Goal: Task Accomplishment & Management: Use online tool/utility

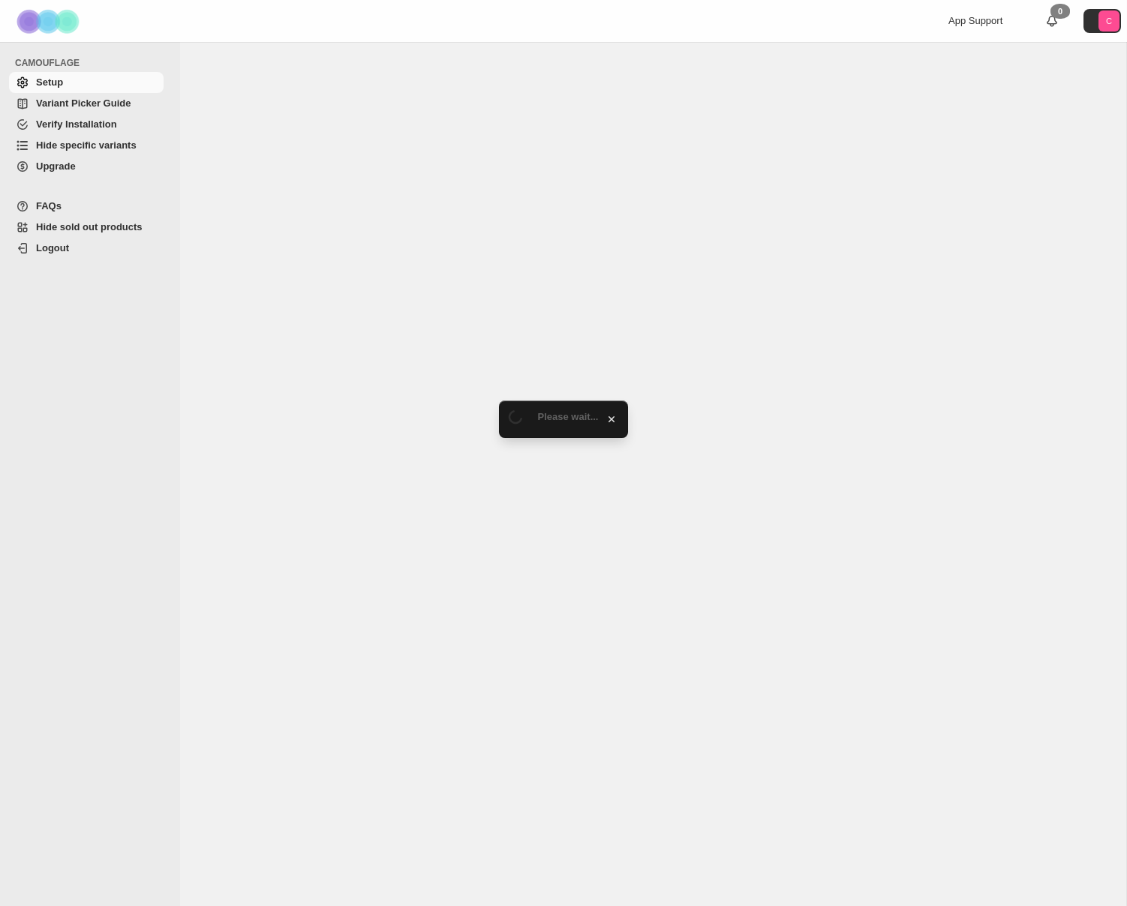
select select "******"
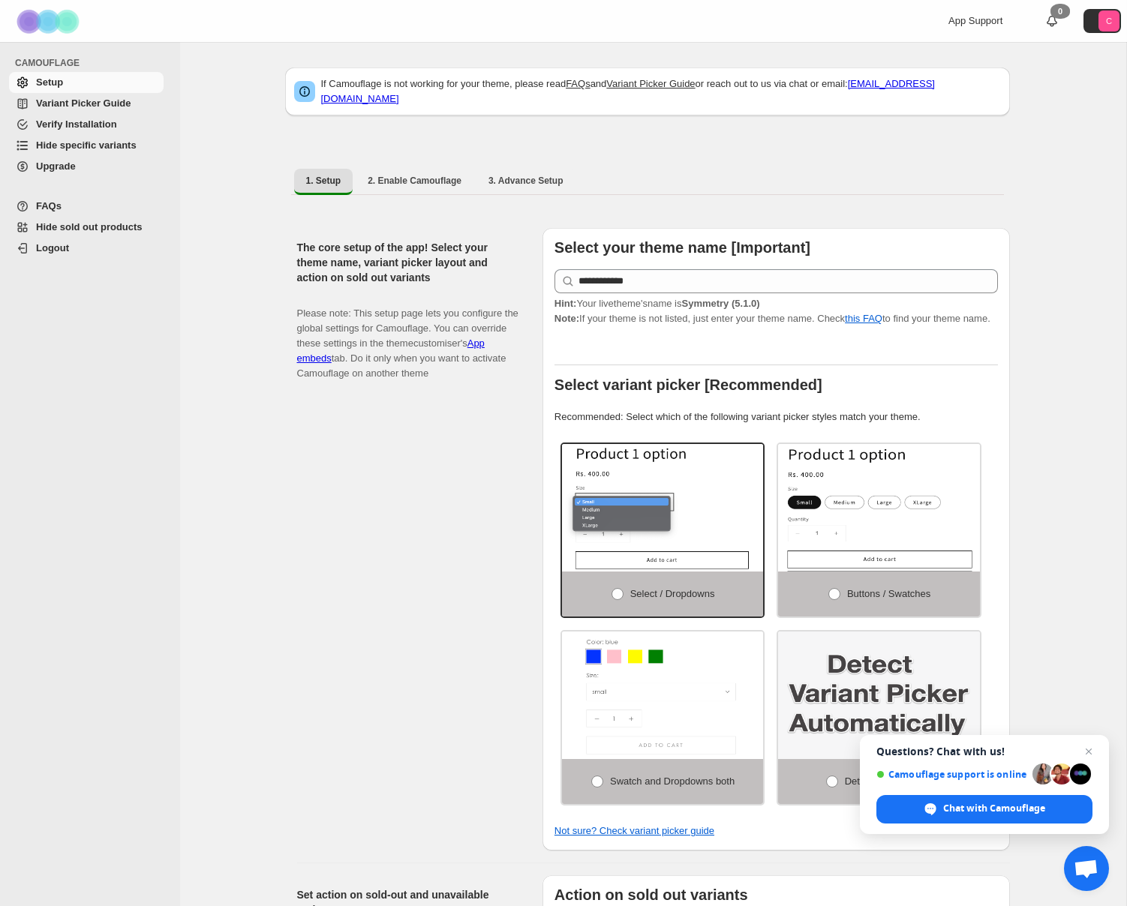
click at [71, 140] on span "Hide specific variants" at bounding box center [86, 145] width 101 height 11
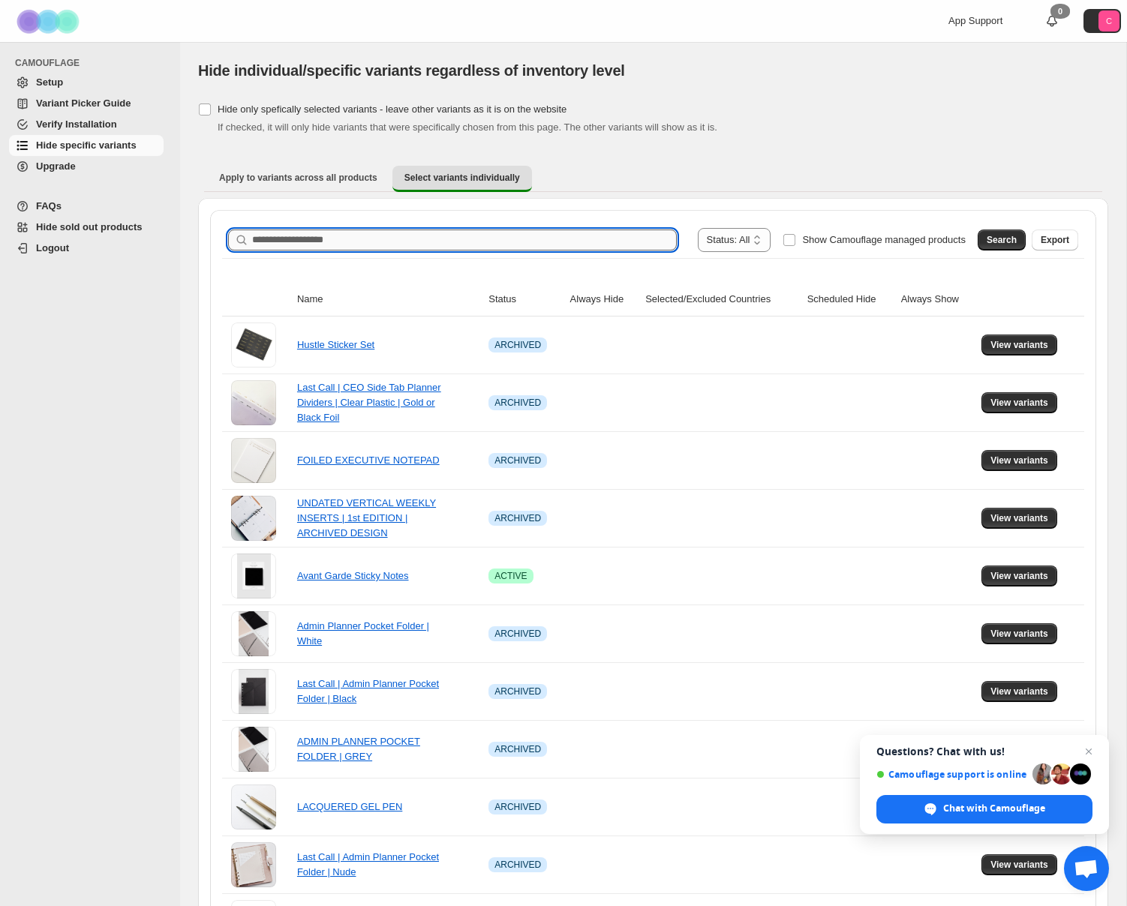
click at [342, 244] on input "Search product name" at bounding box center [464, 240] width 425 height 21
type input "**********"
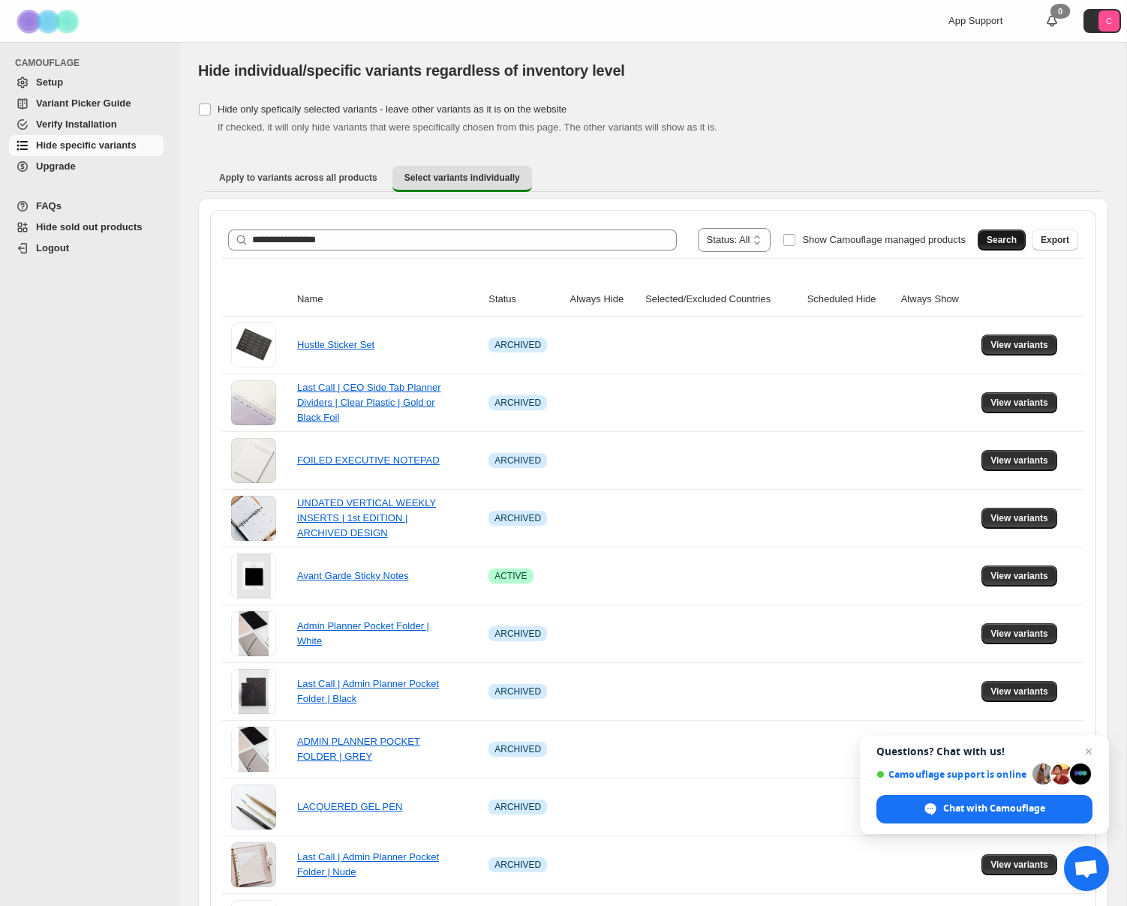
click at [1002, 234] on span "Search" at bounding box center [1002, 240] width 30 height 12
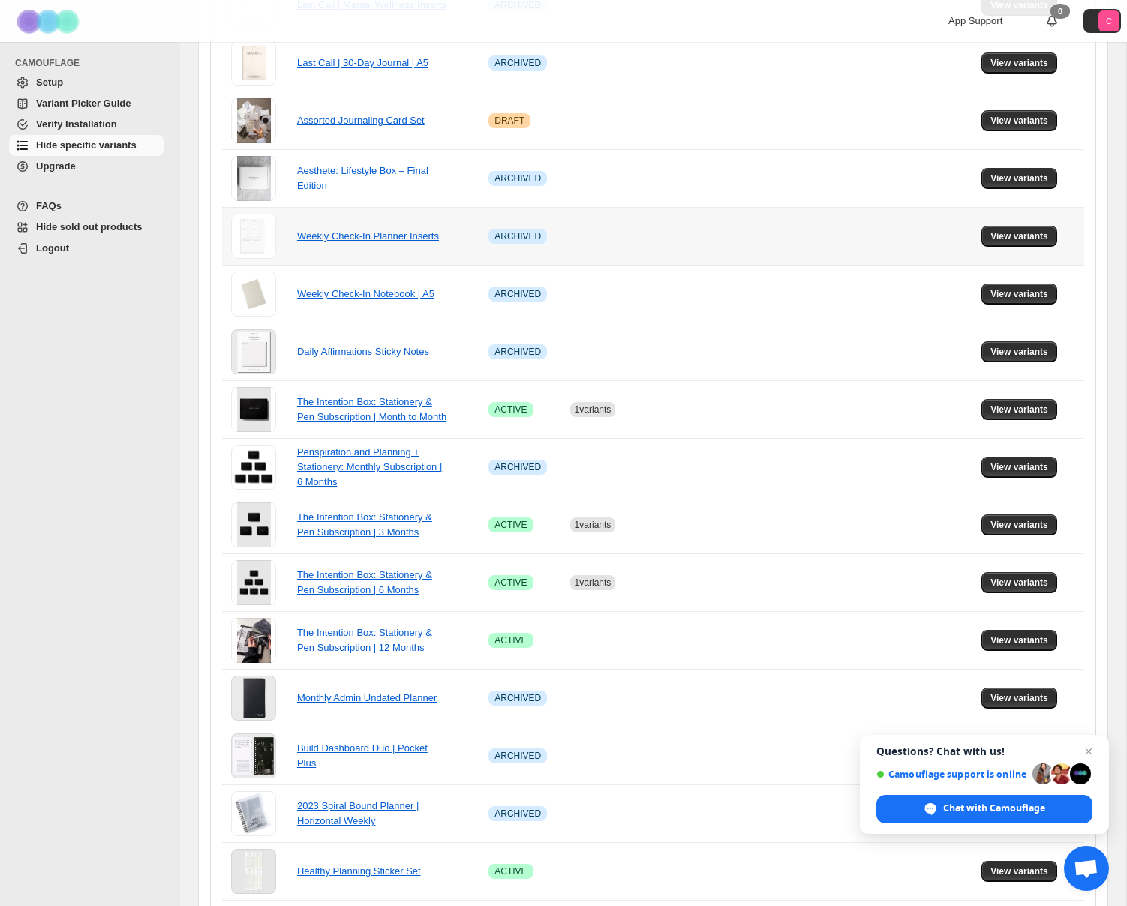
scroll to position [342, 0]
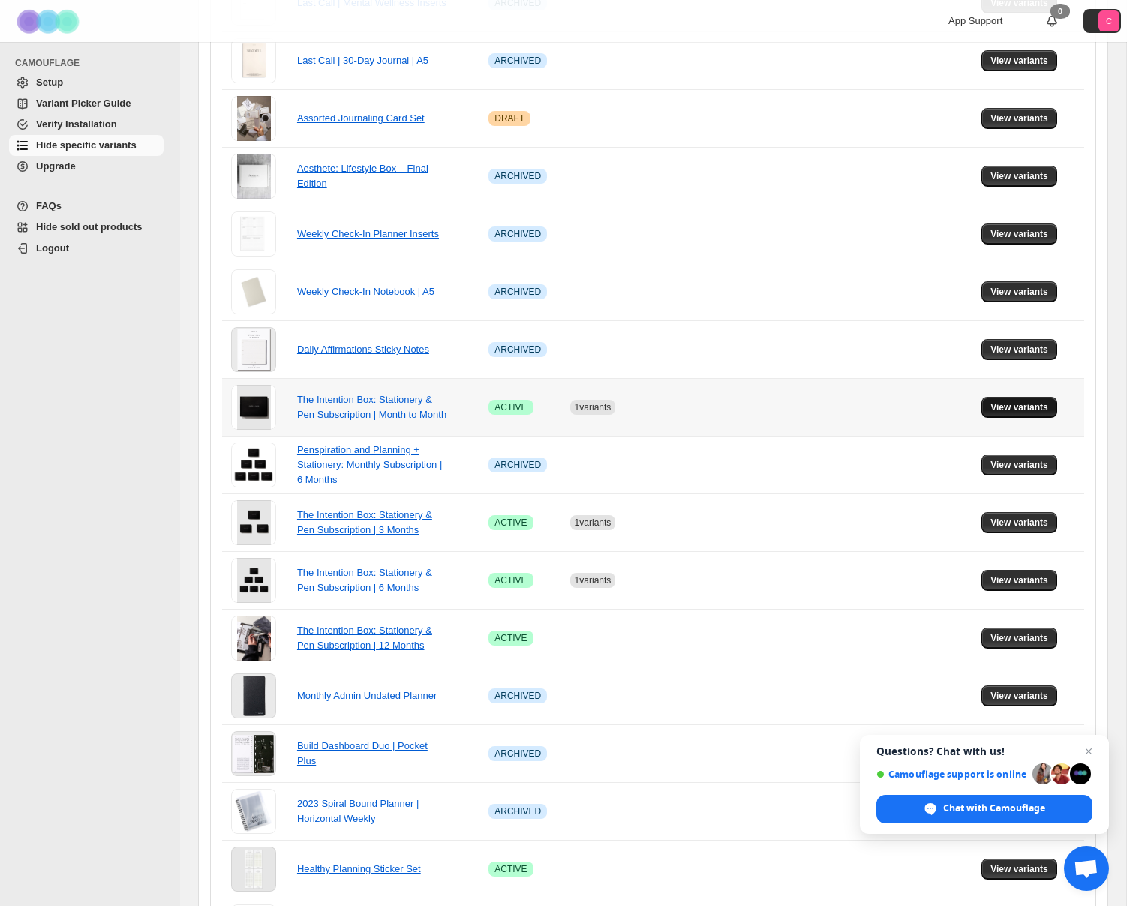
click at [1010, 400] on button "View variants" at bounding box center [1019, 407] width 76 height 21
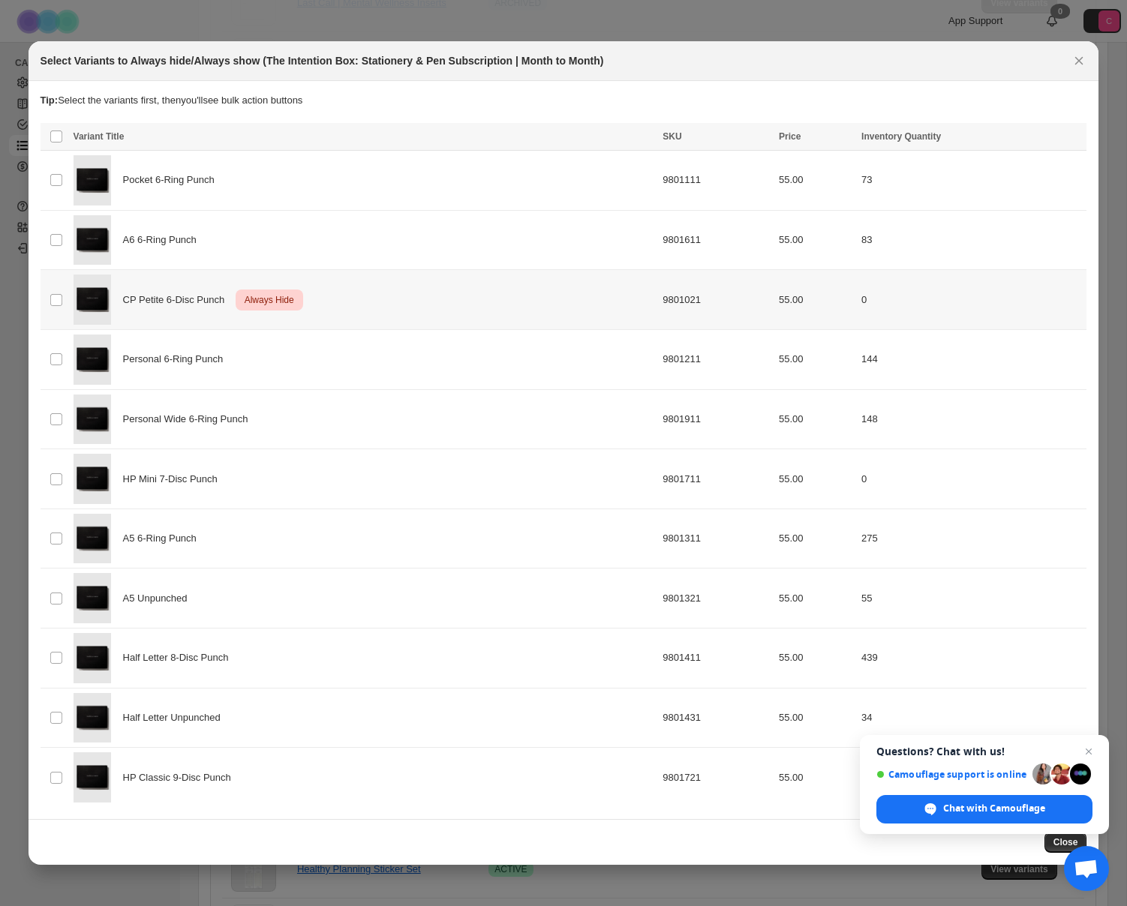
click at [260, 297] on span "Always Hide" at bounding box center [270, 300] width 56 height 18
click at [822, 136] on span "Always show" at bounding box center [819, 138] width 56 height 12
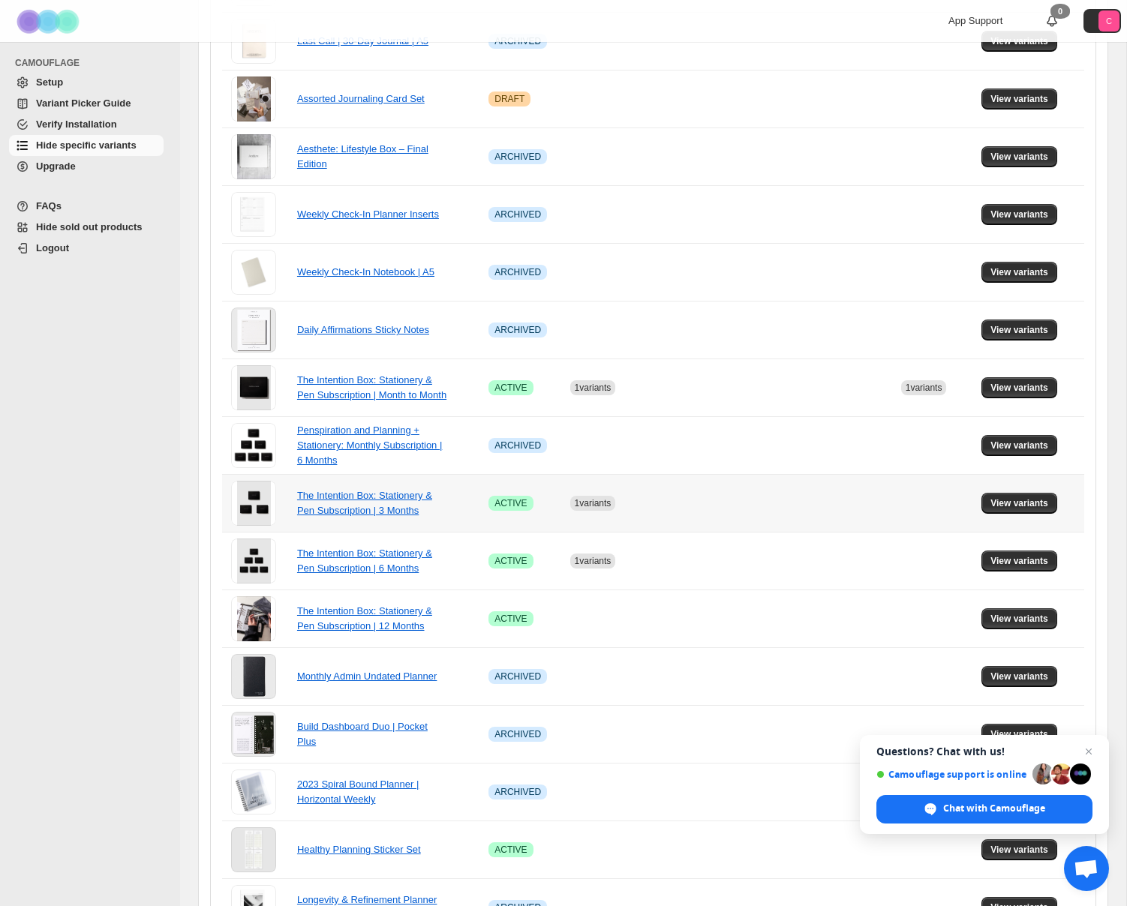
scroll to position [363, 0]
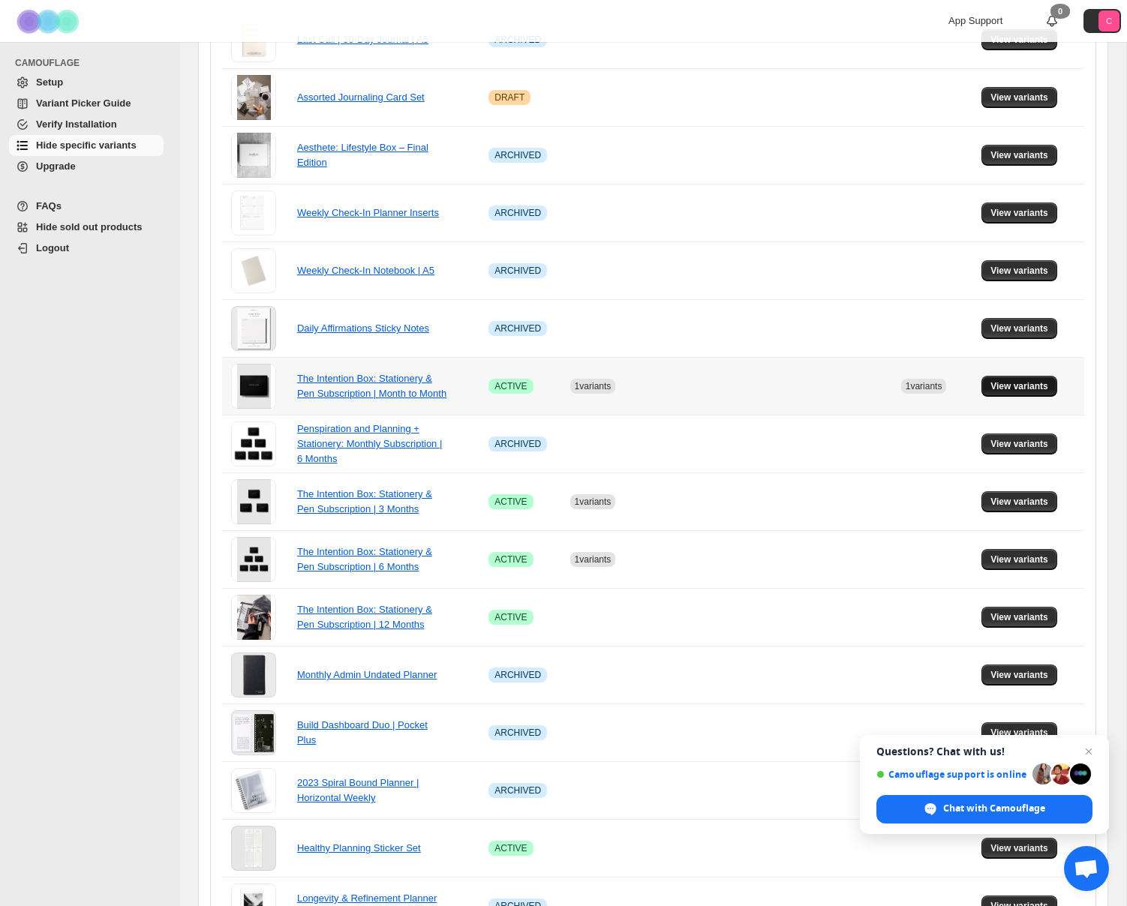
click at [1005, 381] on span "View variants" at bounding box center [1019, 386] width 58 height 12
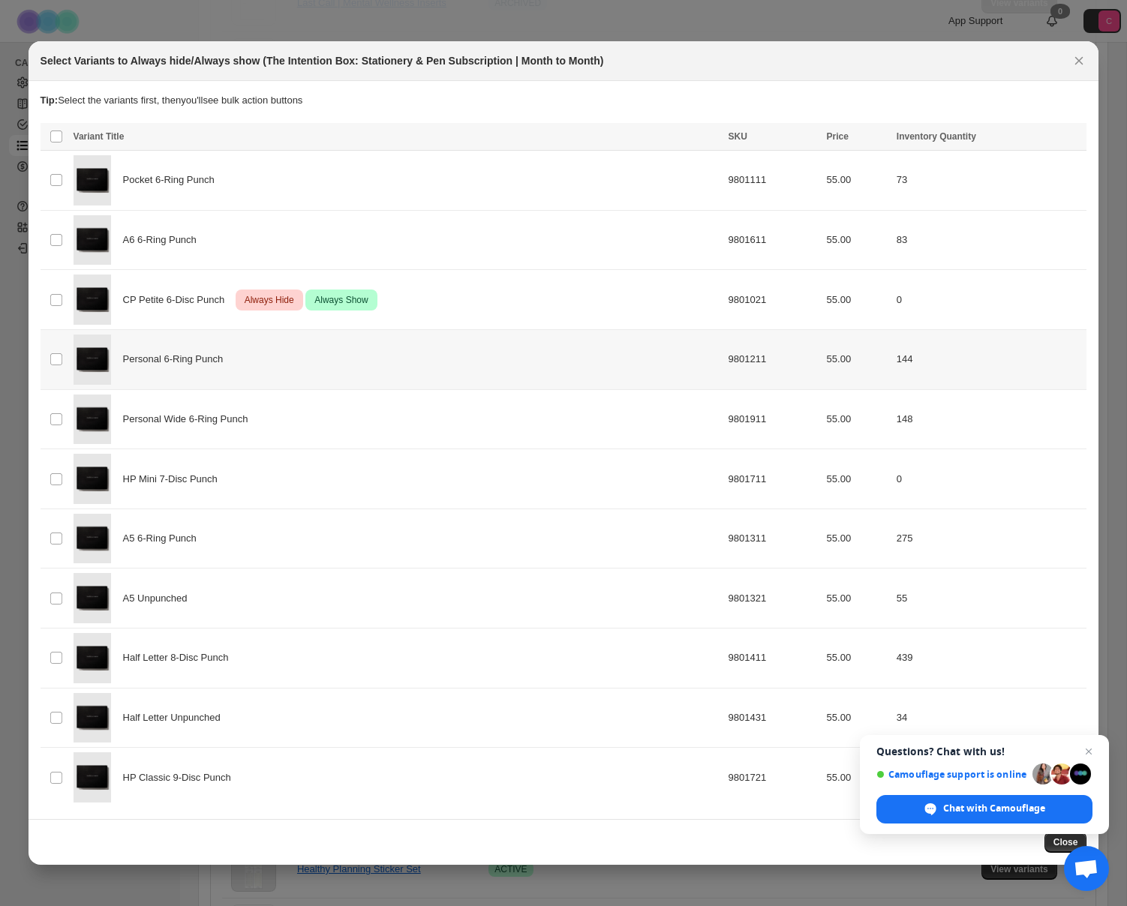
scroll to position [0, 0]
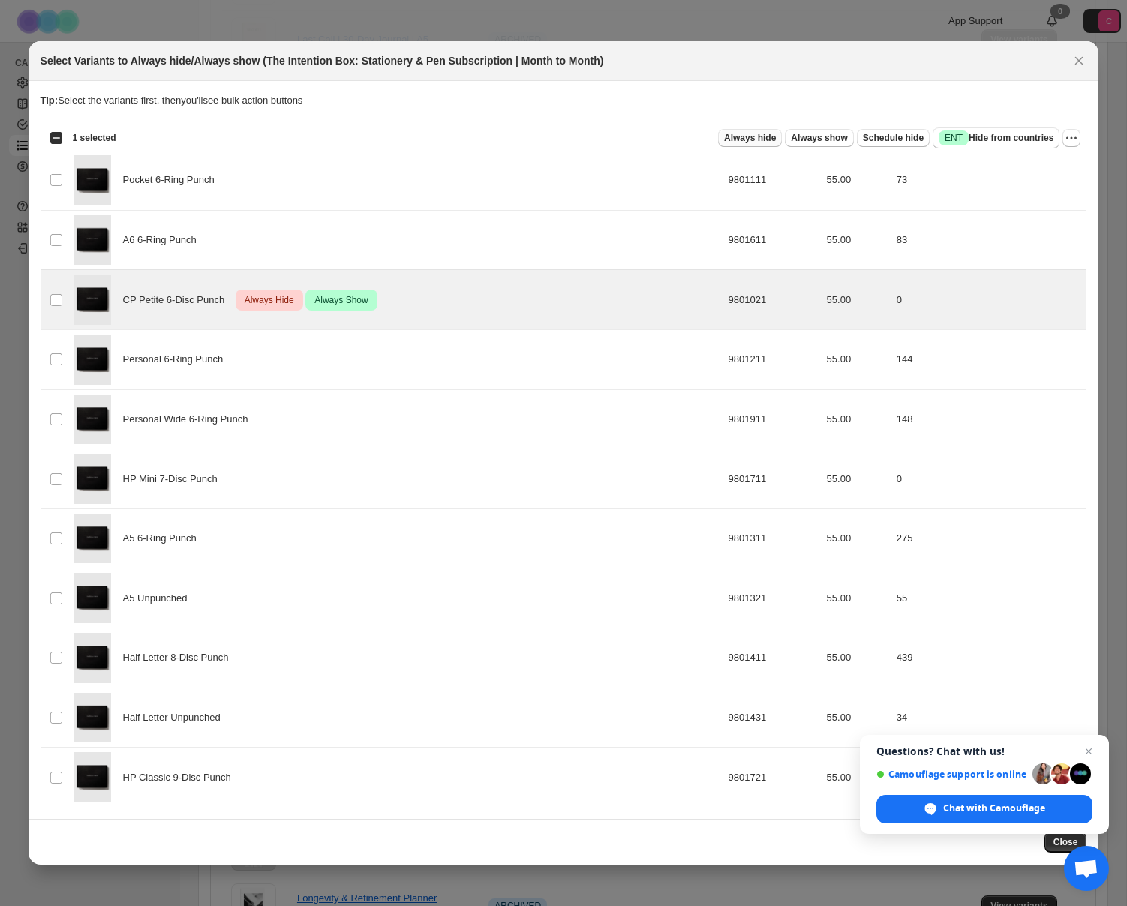
click at [759, 137] on span "Always hide" at bounding box center [750, 138] width 52 height 12
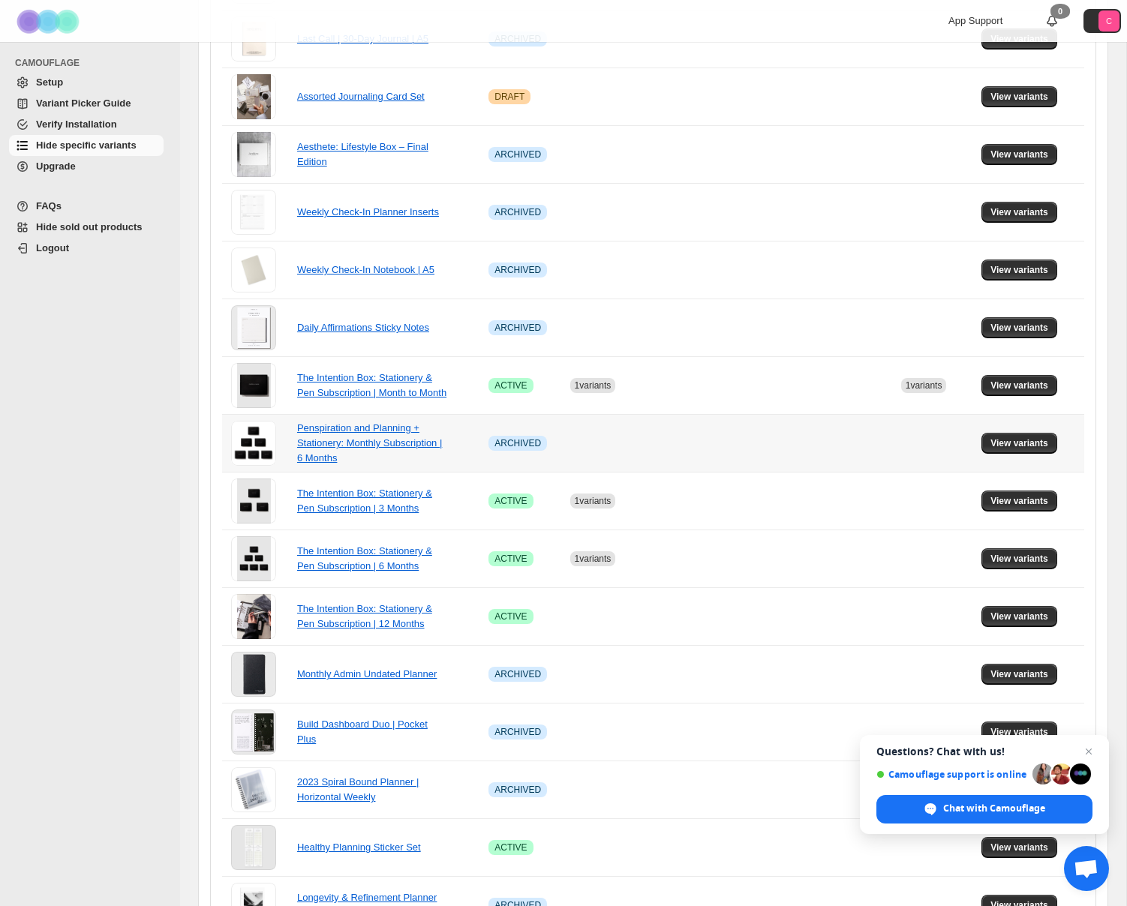
scroll to position [366, 0]
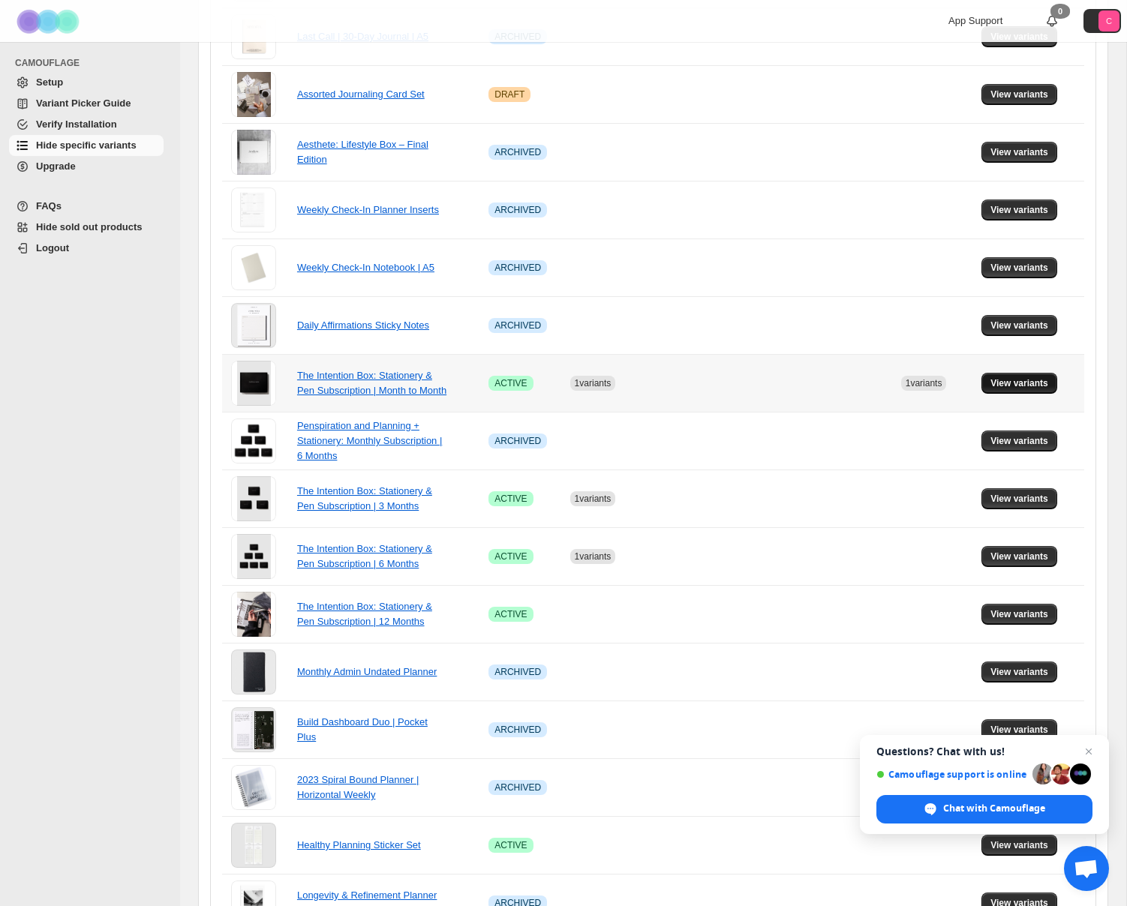
click at [1005, 380] on span "View variants" at bounding box center [1019, 383] width 58 height 12
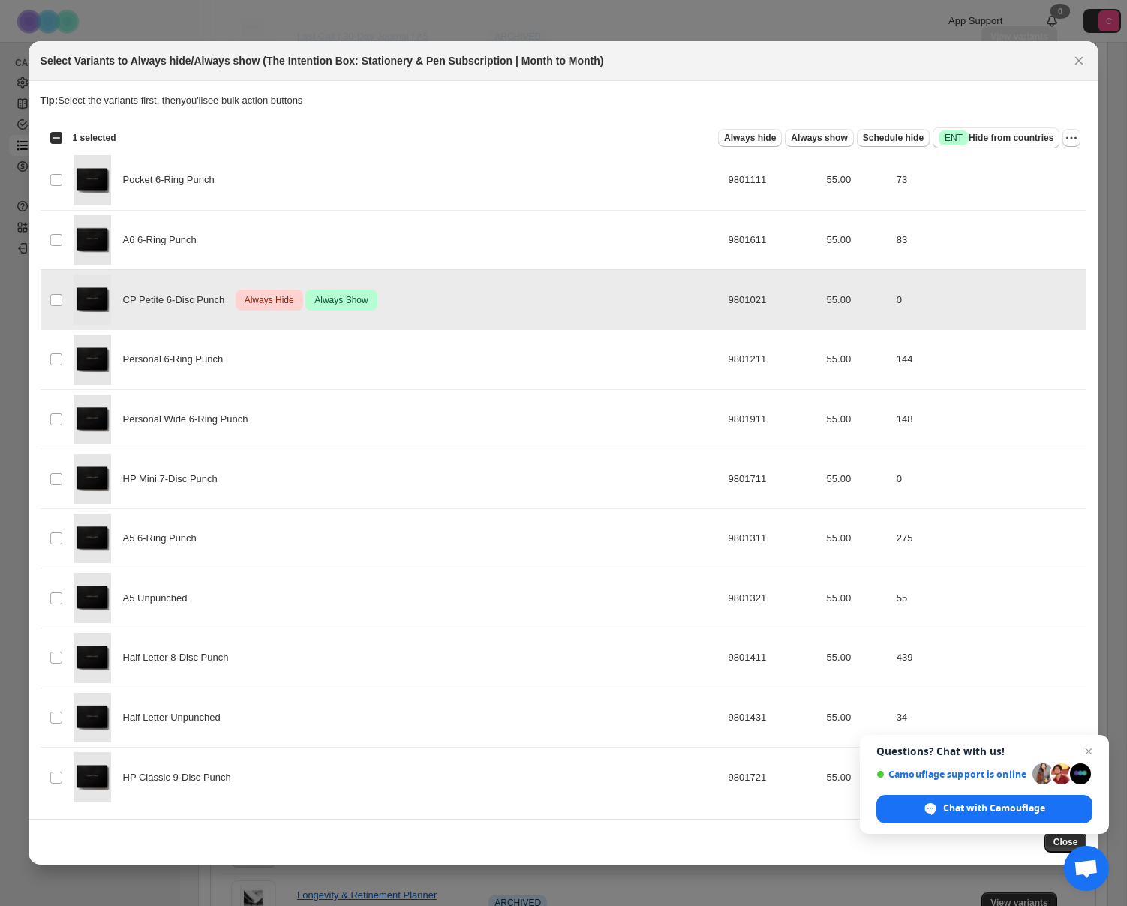
click at [272, 302] on span "Always Hide" at bounding box center [270, 300] width 56 height 18
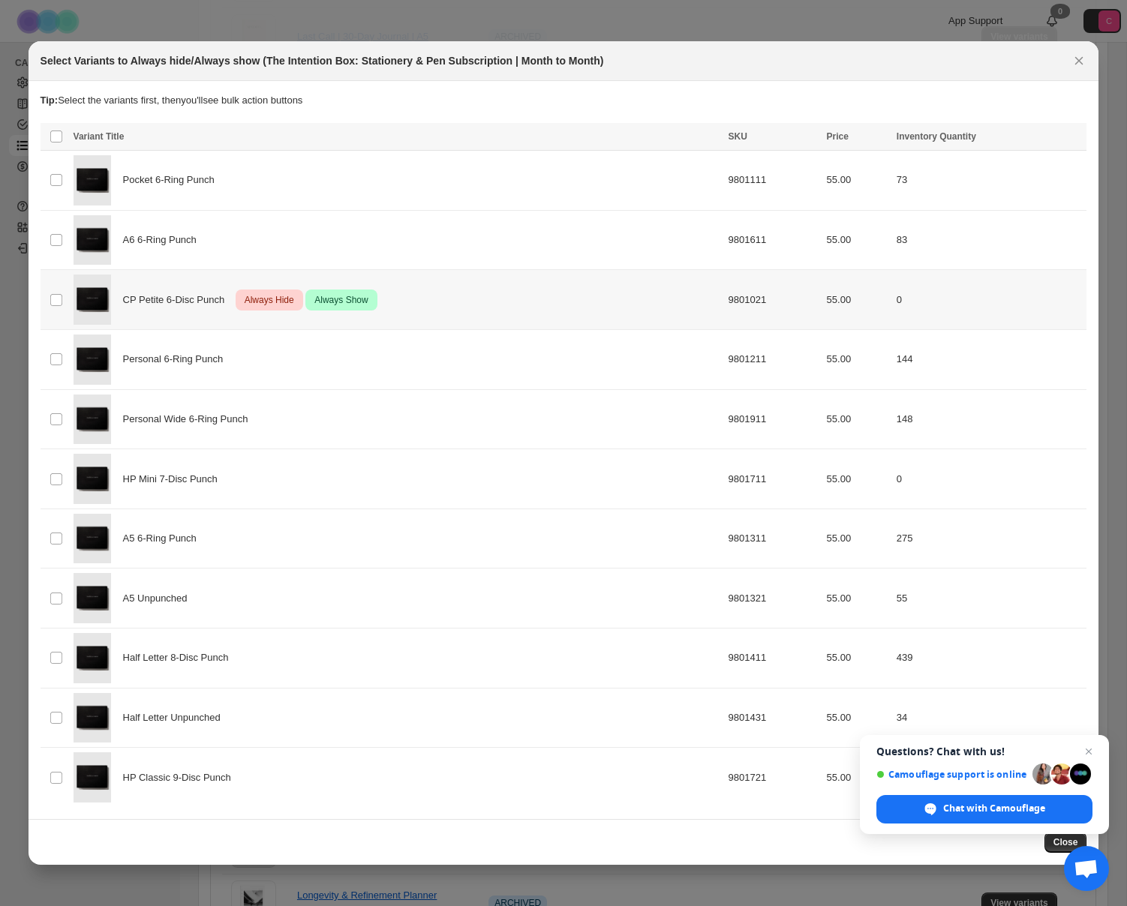
click at [272, 302] on span "Always Hide" at bounding box center [270, 300] width 56 height 18
click at [1079, 142] on icon "More actions" at bounding box center [1071, 138] width 15 height 15
click at [1026, 167] on span "Undo always hide" at bounding box center [1001, 166] width 77 height 11
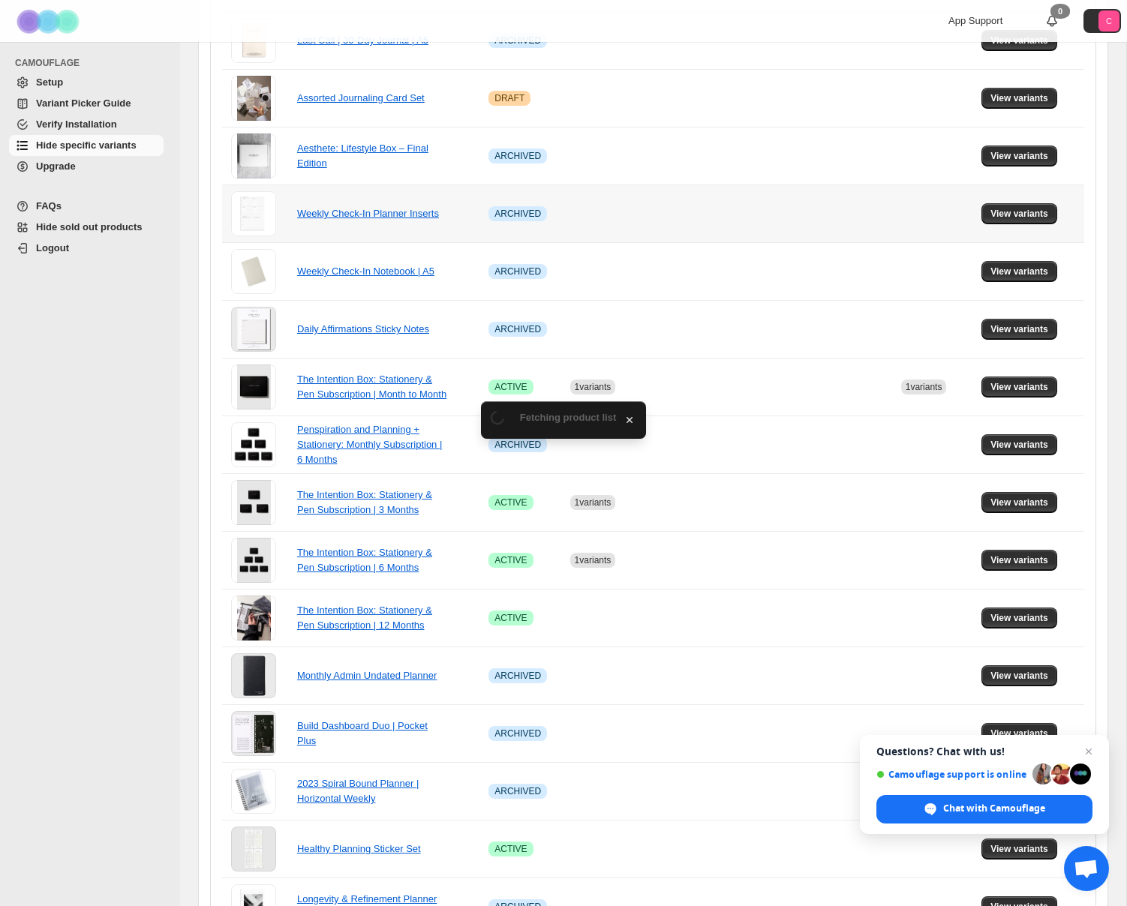
scroll to position [366, 0]
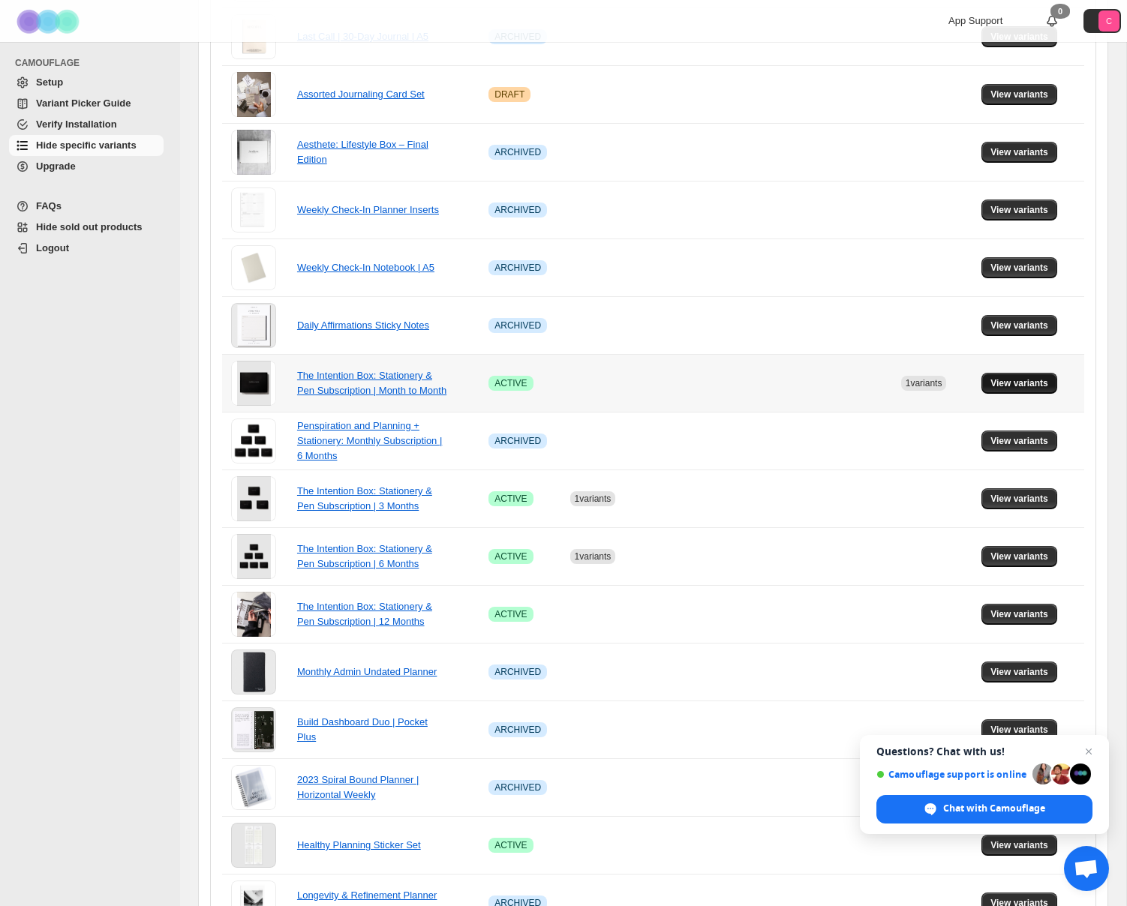
click at [1008, 382] on span "View variants" at bounding box center [1019, 383] width 58 height 12
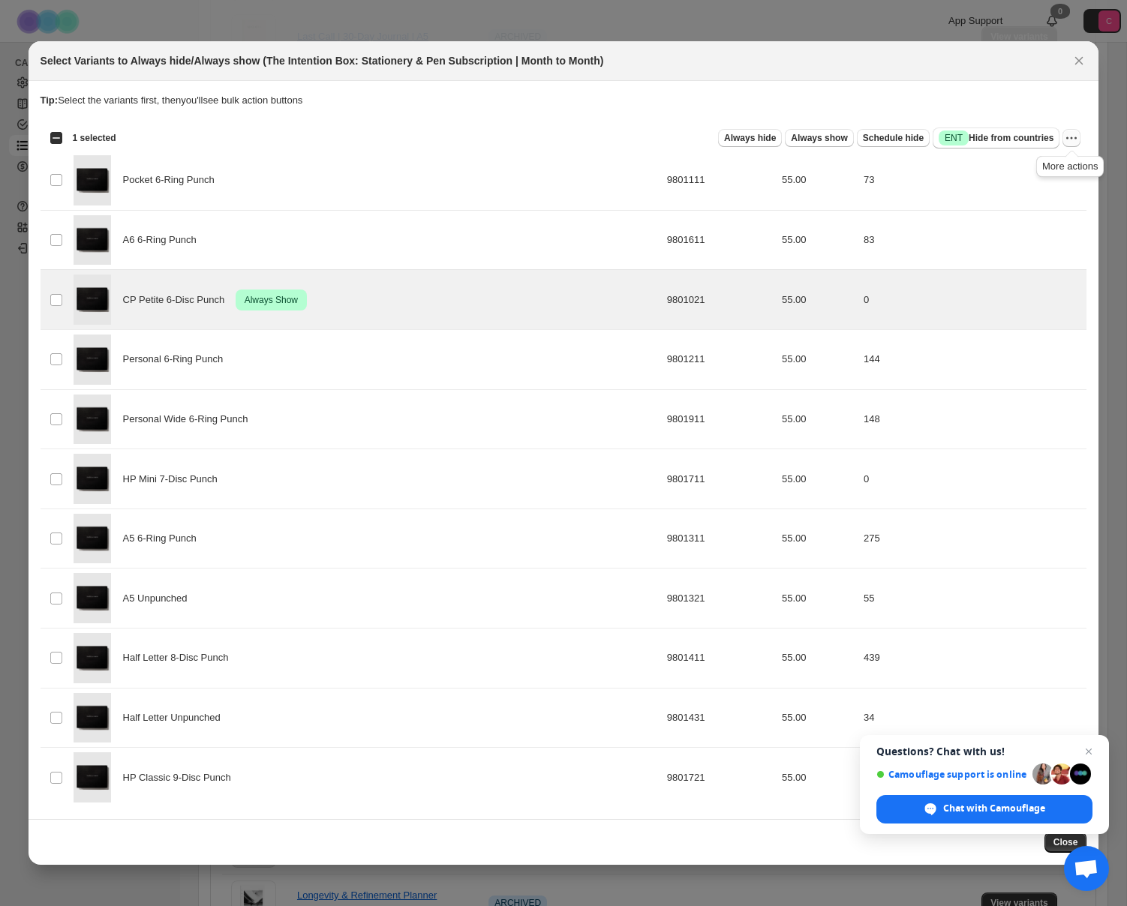
click at [1074, 138] on icon "More actions" at bounding box center [1071, 138] width 15 height 15
click at [1032, 192] on span "Undo always show" at bounding box center [1003, 192] width 81 height 11
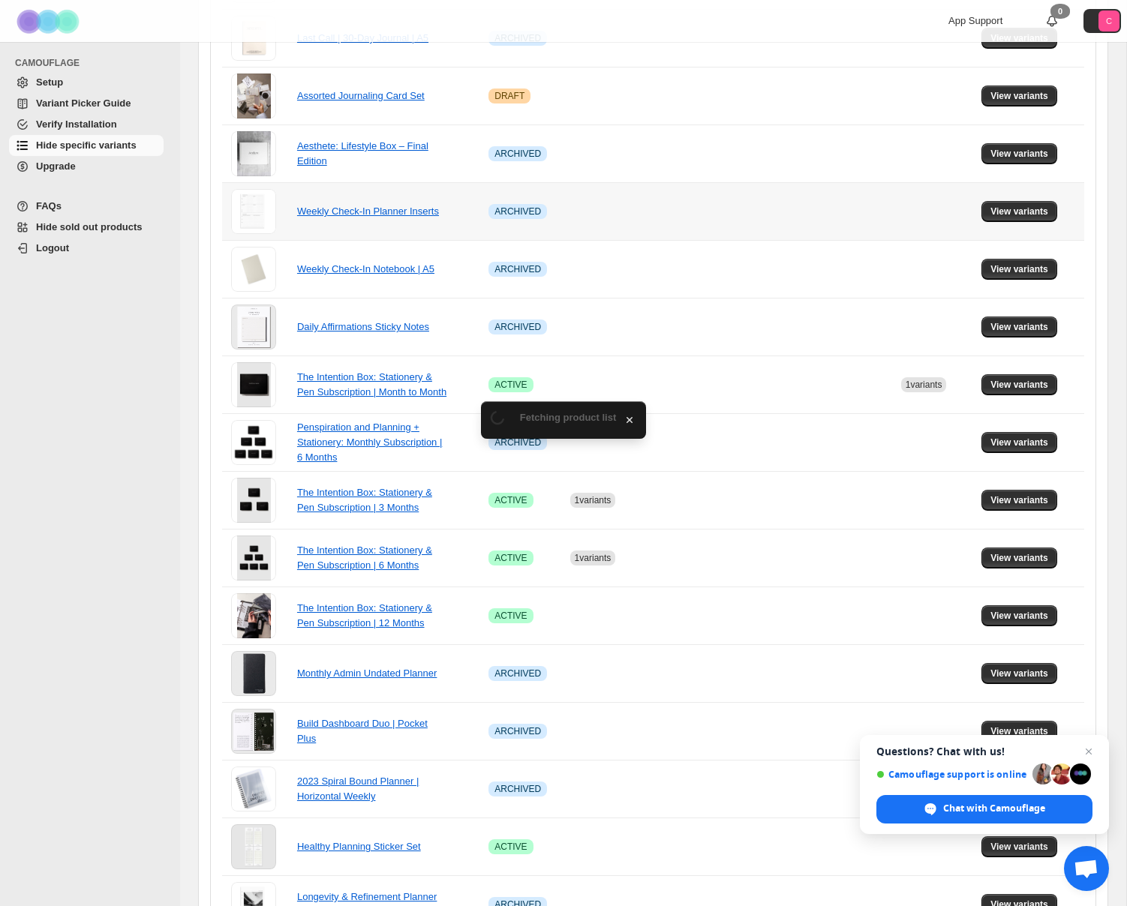
scroll to position [366, 0]
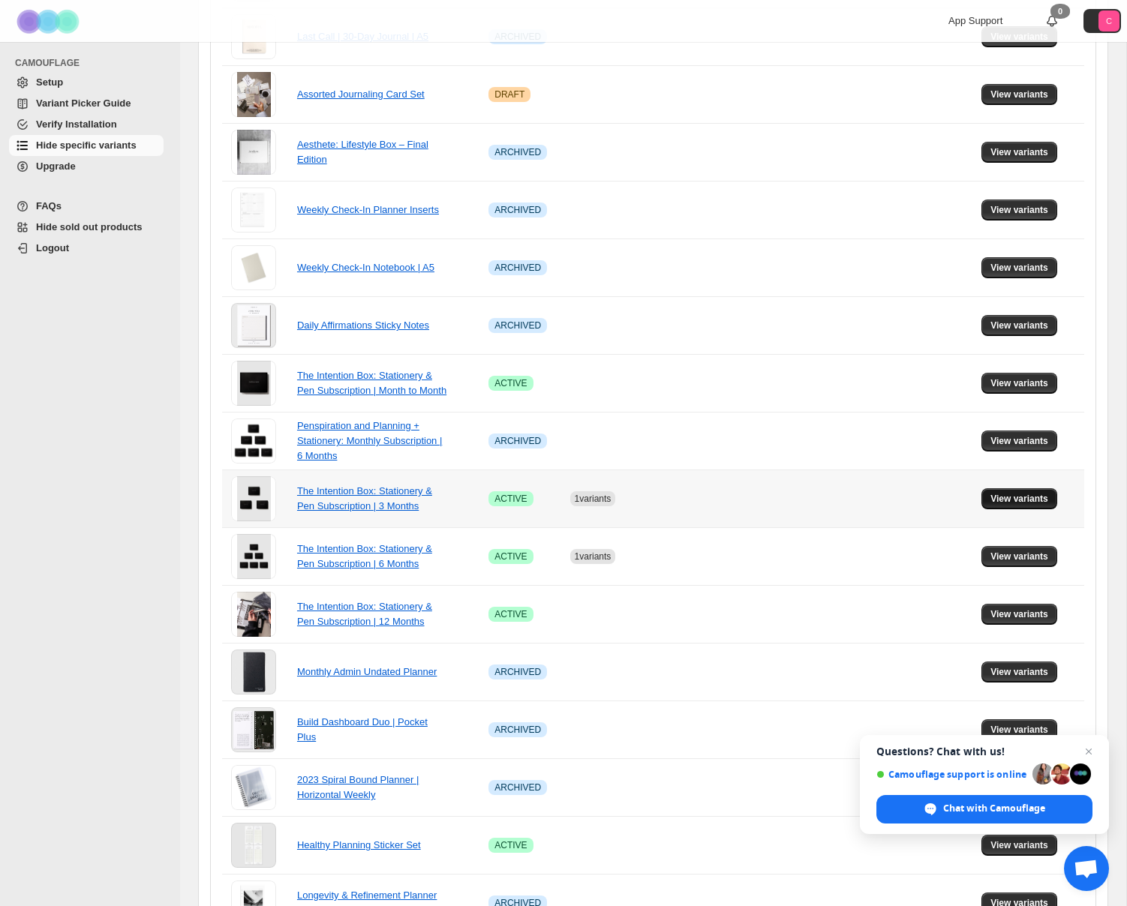
click at [999, 498] on span "View variants" at bounding box center [1019, 499] width 58 height 12
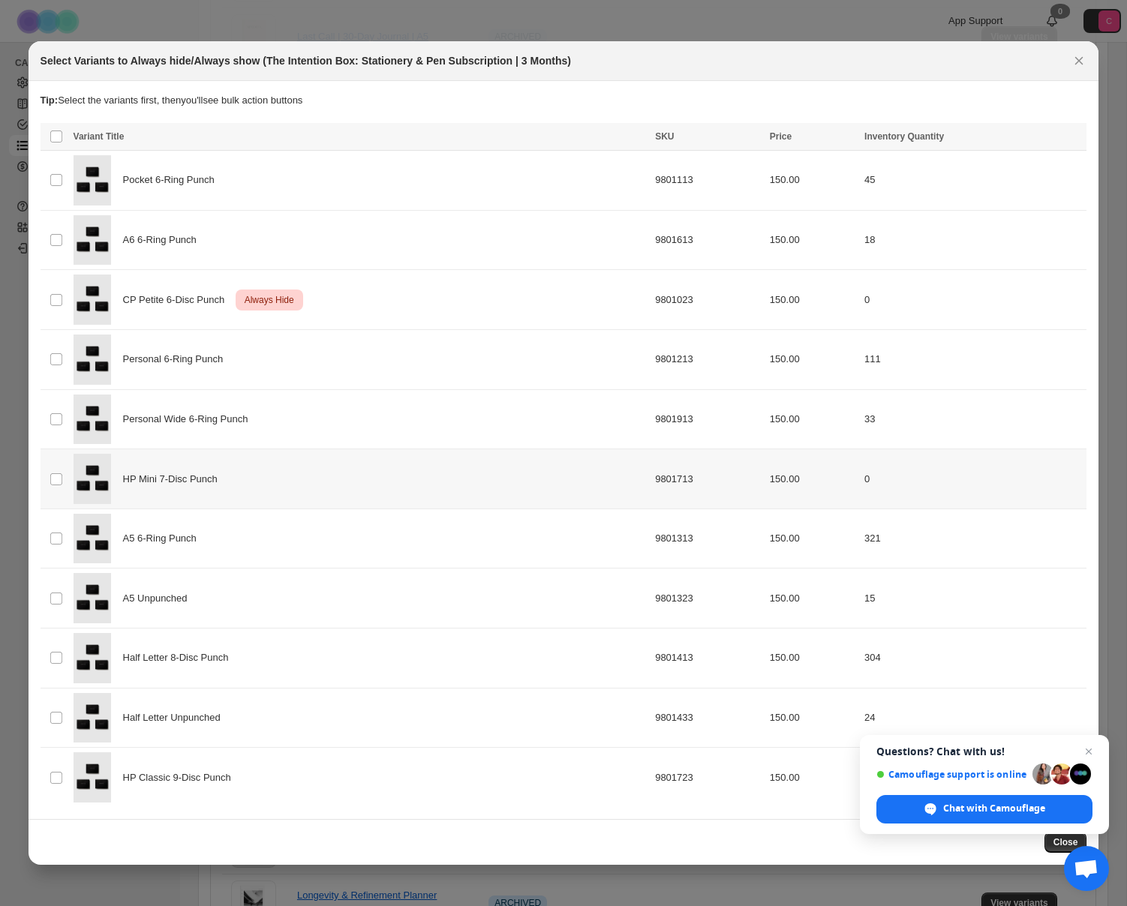
scroll to position [0, 0]
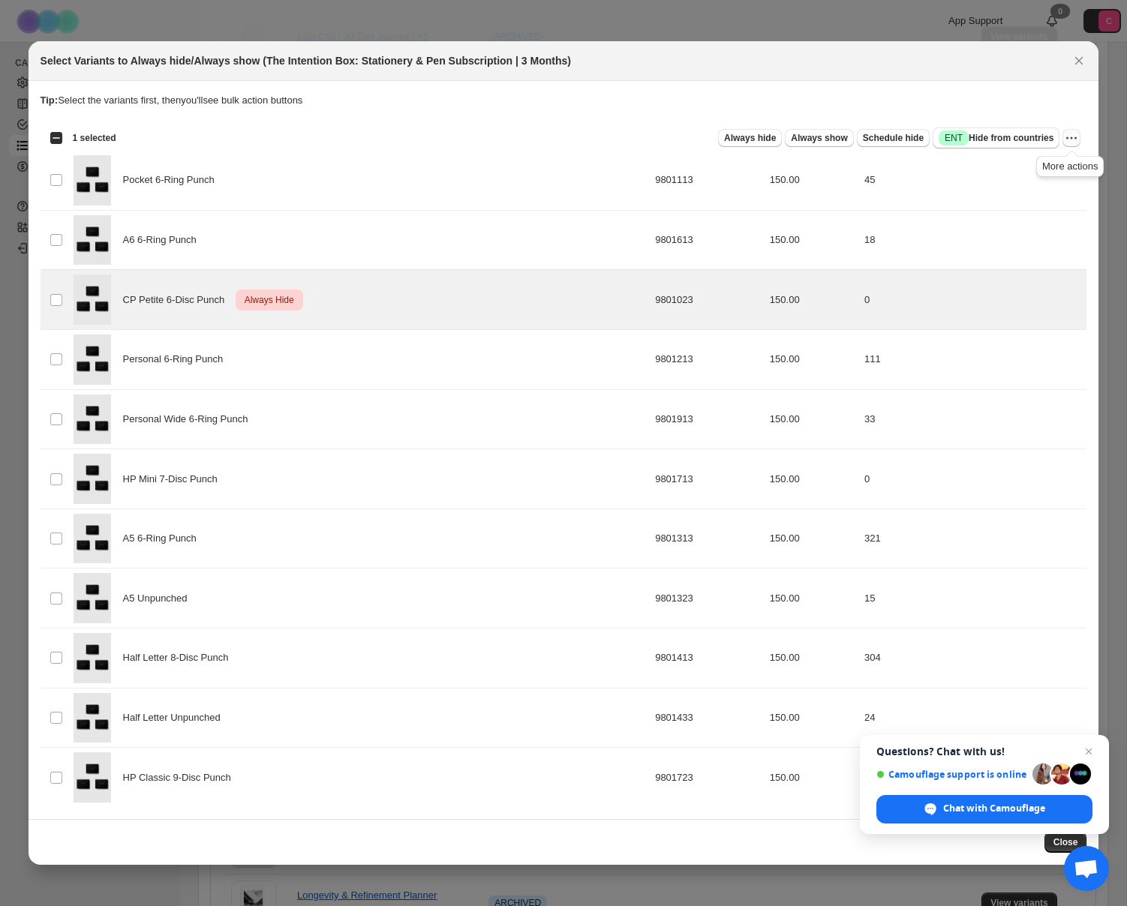
click at [1072, 140] on icon "More actions" at bounding box center [1071, 138] width 15 height 15
click at [1017, 173] on span "Undo always hide" at bounding box center [1001, 166] width 77 height 11
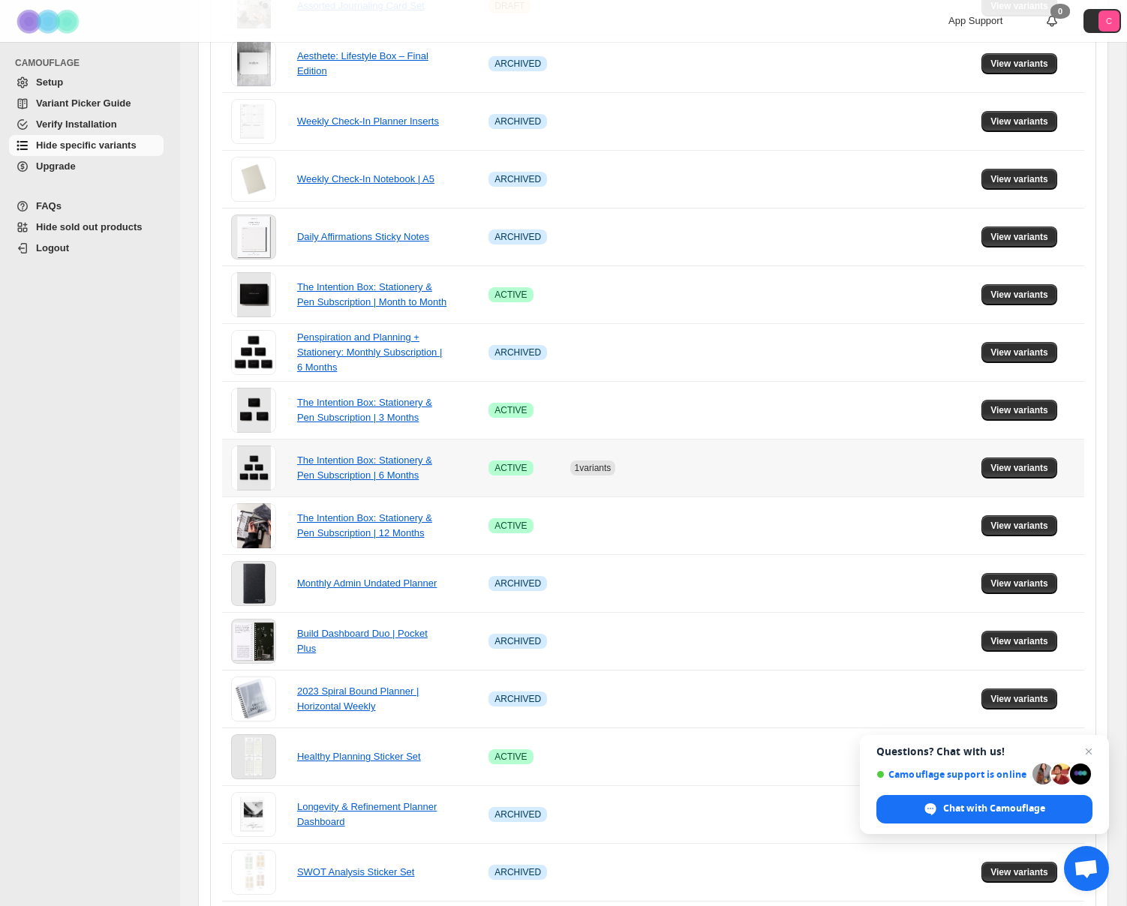
scroll to position [464, 0]
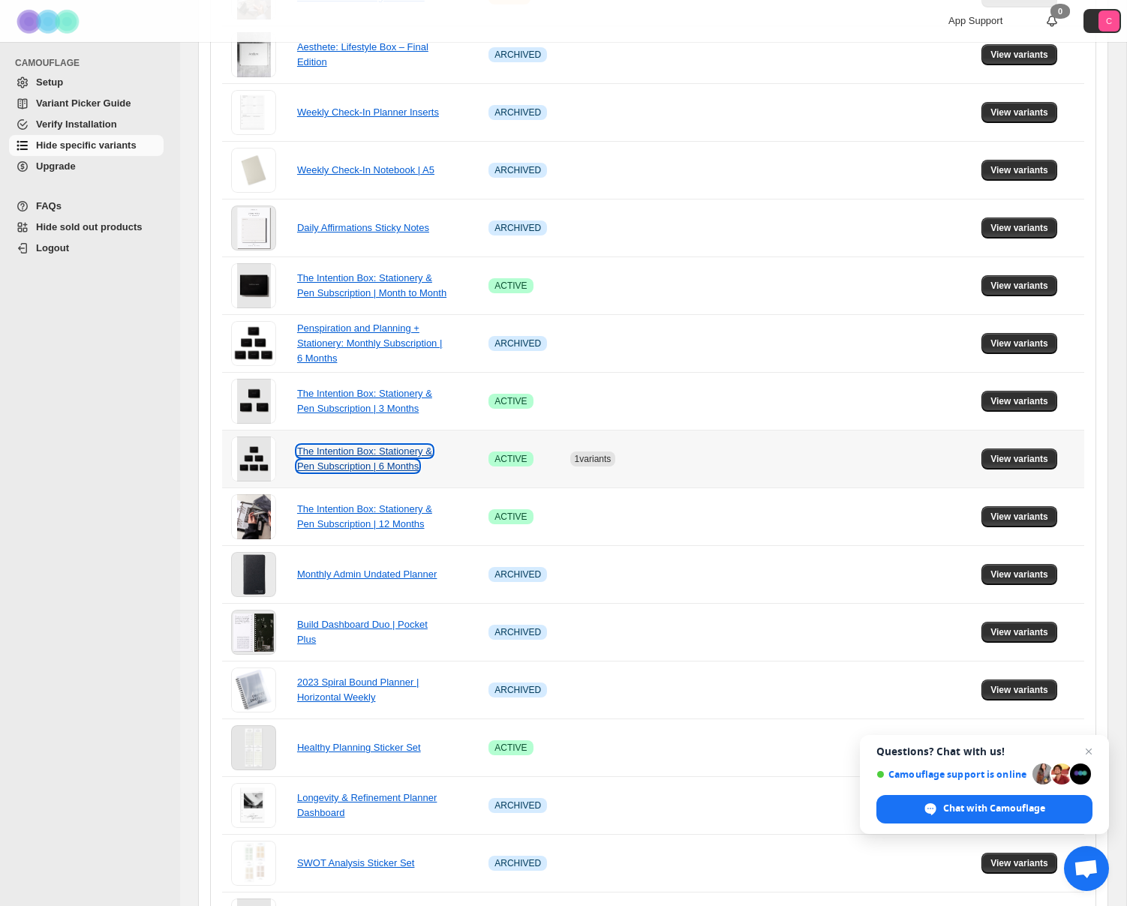
click at [403, 462] on link "The Intention Box: Stationery & Pen Subscription | 6 Months" at bounding box center [364, 459] width 135 height 26
click at [1017, 458] on span "View variants" at bounding box center [1019, 459] width 58 height 12
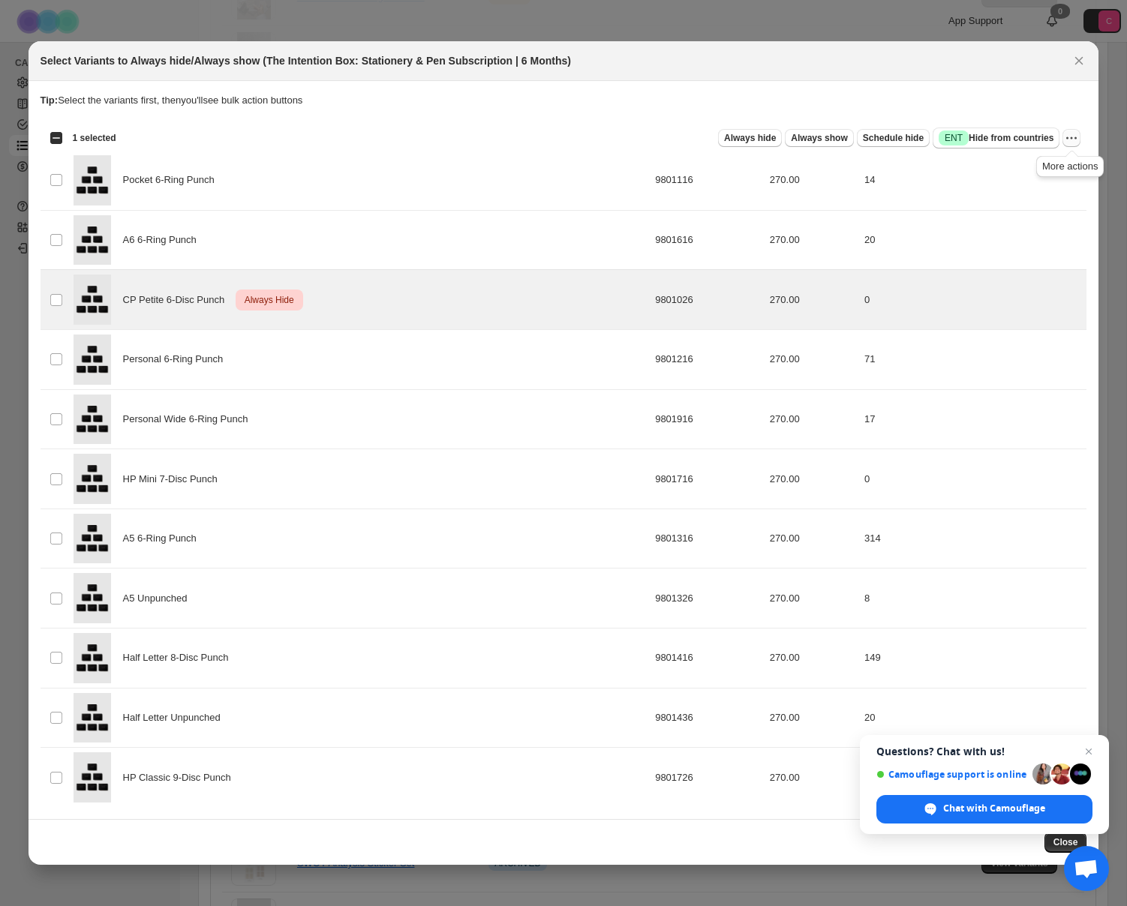
click at [1078, 136] on icon "More actions" at bounding box center [1071, 138] width 15 height 15
click at [1031, 174] on span "Undo always hide" at bounding box center [1017, 167] width 109 height 15
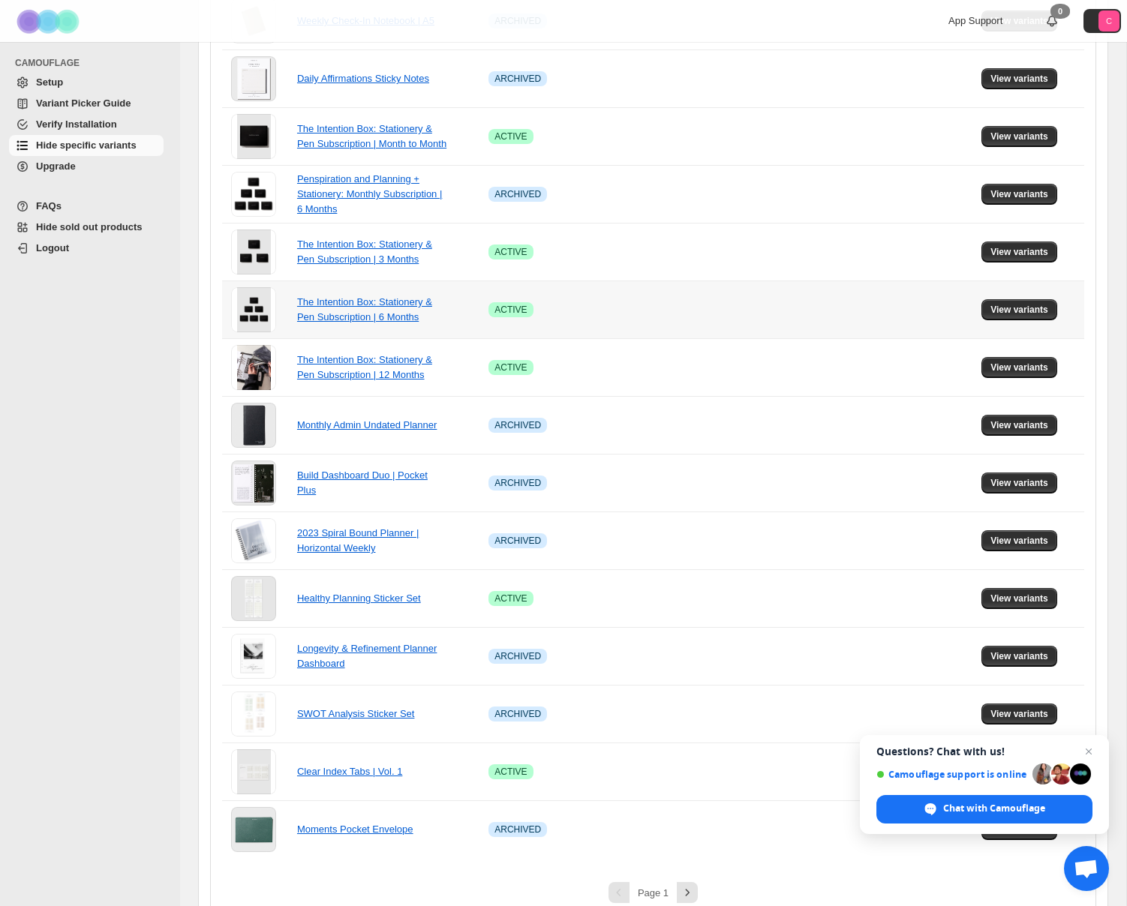
scroll to position [0, 0]
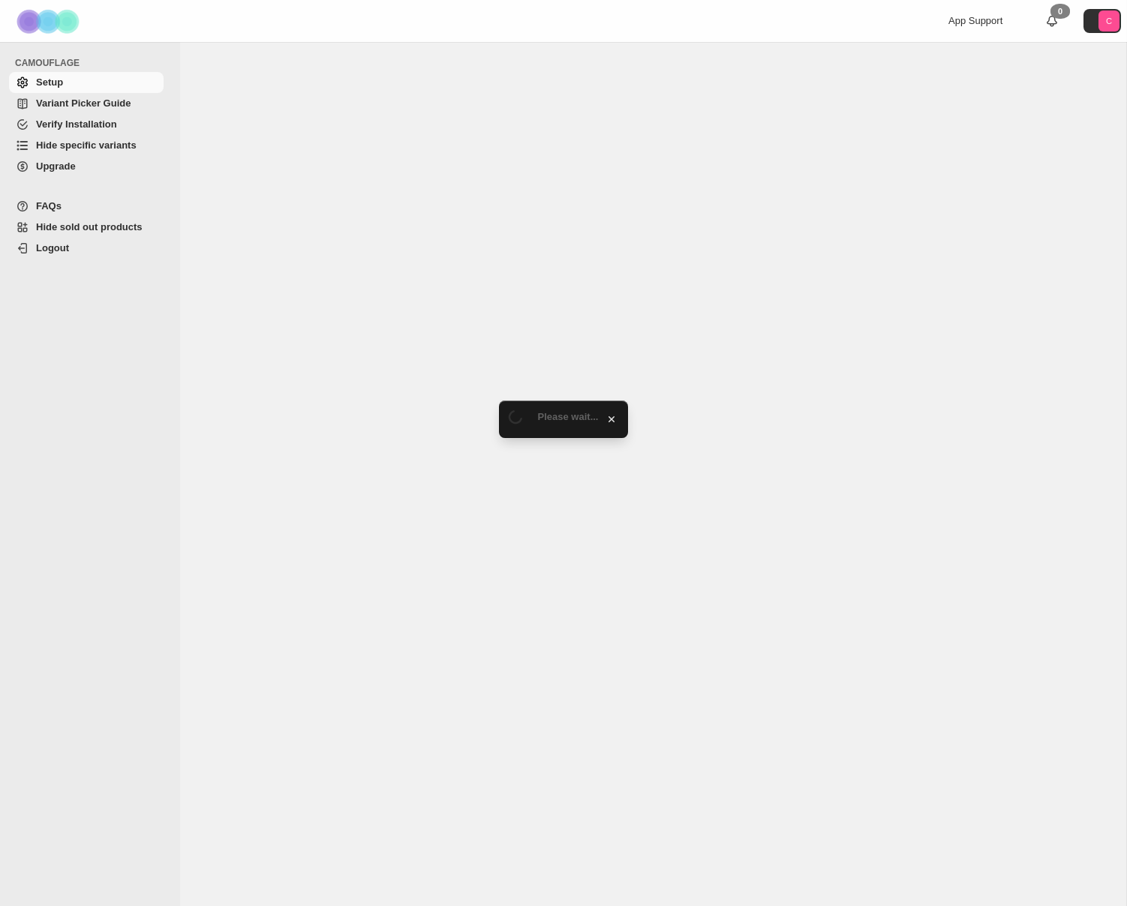
select select "******"
